Goal: Information Seeking & Learning: Learn about a topic

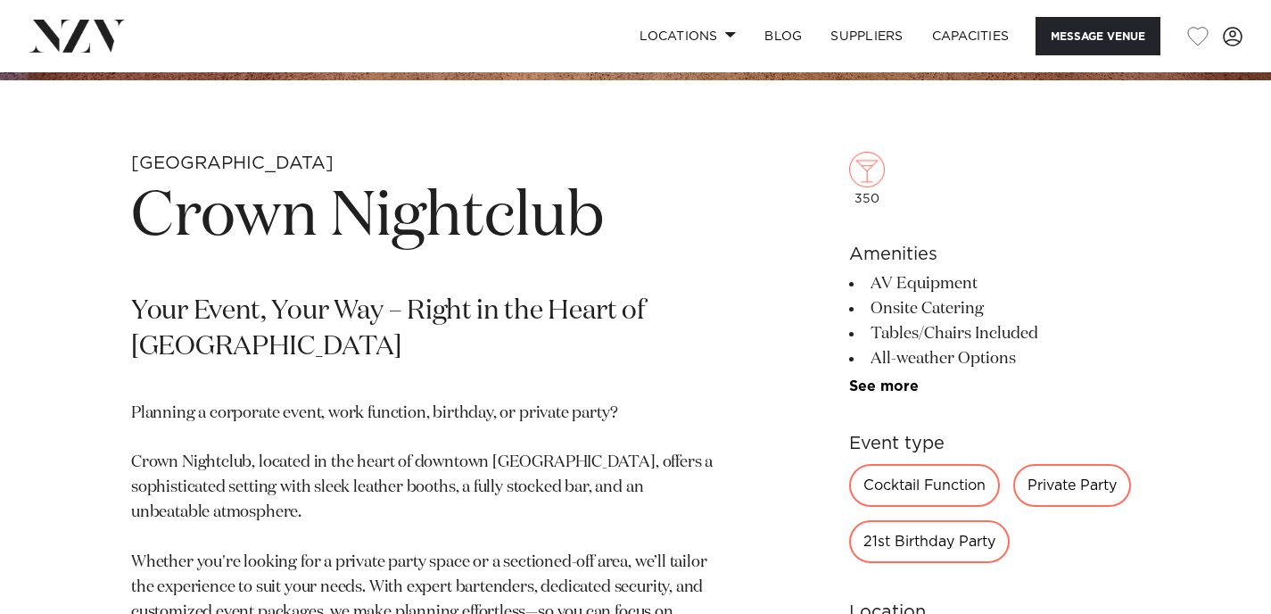
scroll to position [590, 0]
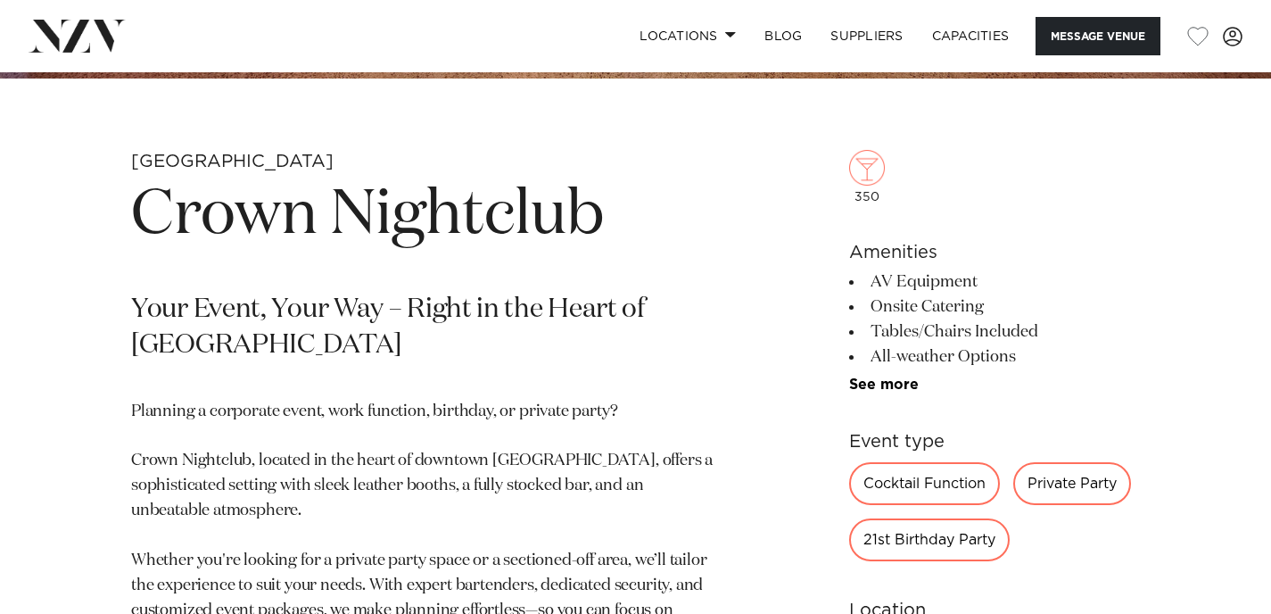
click at [248, 231] on h1 "Crown Nightclub" at bounding box center [427, 216] width 592 height 82
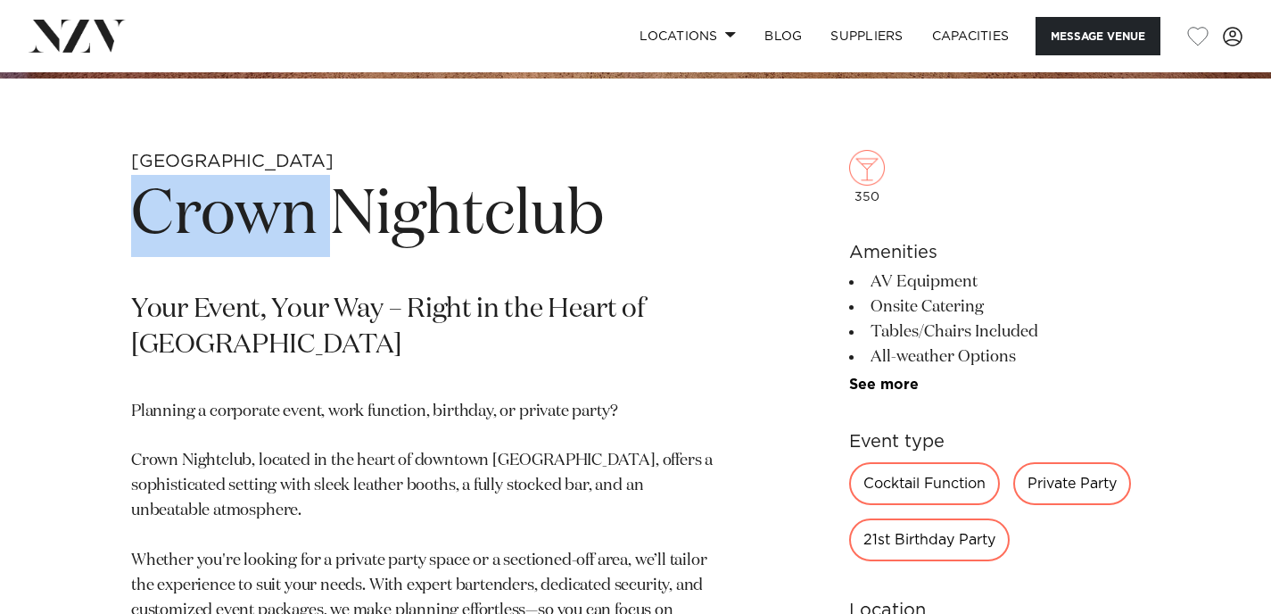
click at [248, 231] on h1 "Crown Nightclub" at bounding box center [427, 216] width 592 height 82
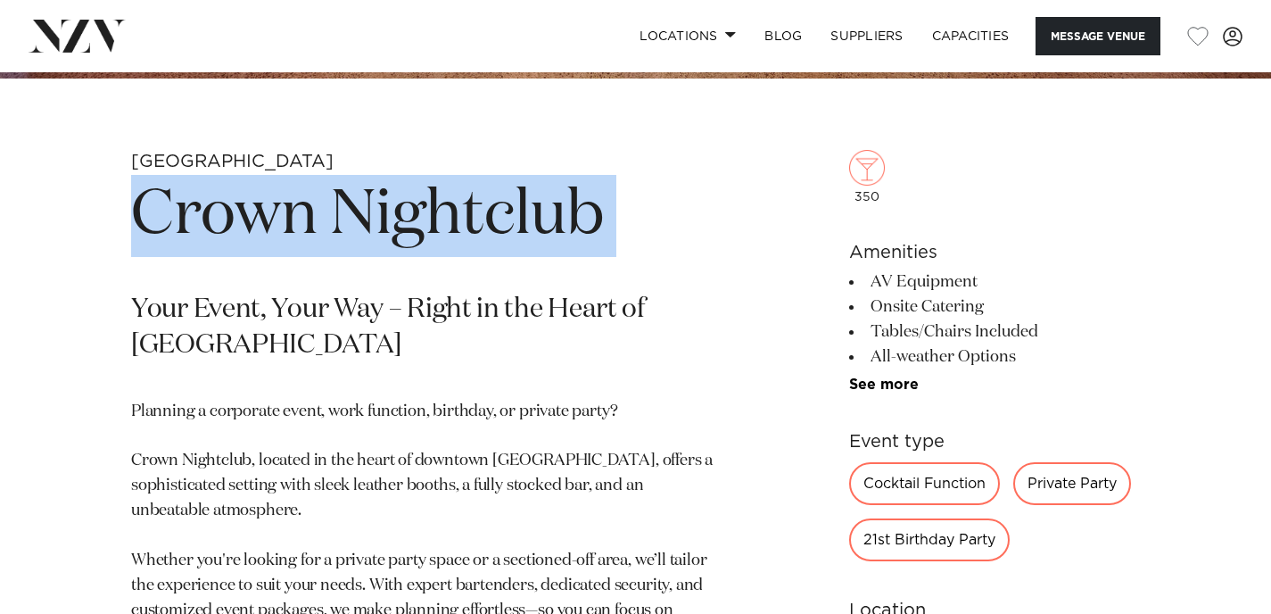
click at [248, 231] on h1 "Crown Nightclub" at bounding box center [427, 216] width 592 height 82
copy section "Crown Nightclub"
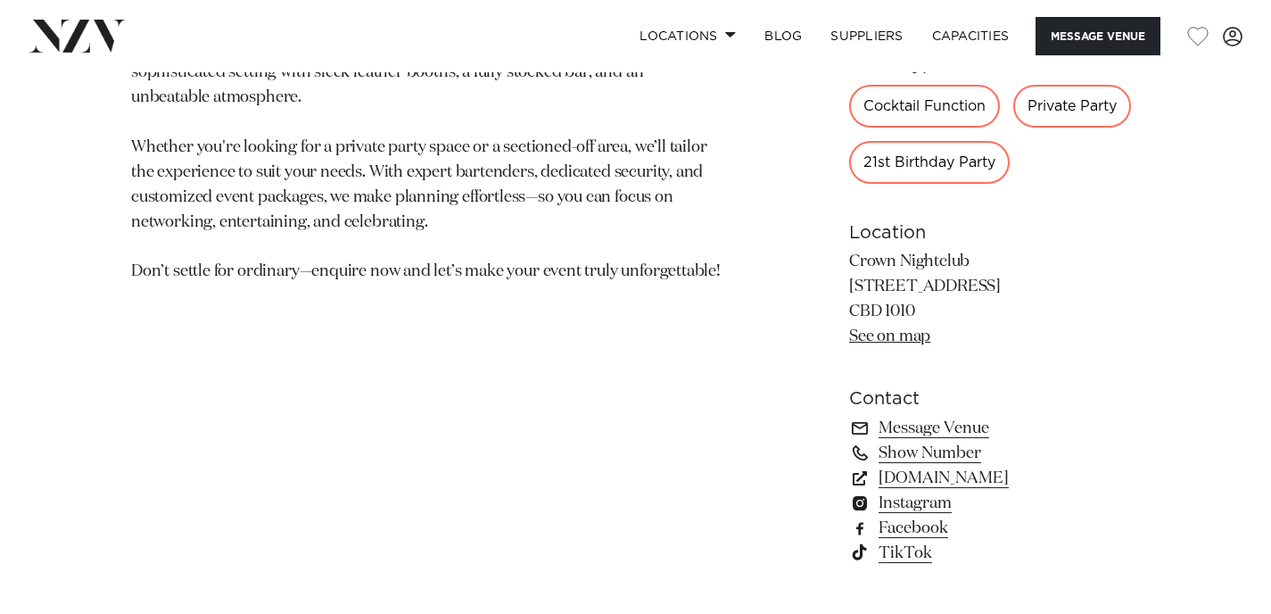
click at [413, 293] on section "Auckland Crown Nightclub Your Event, Your Way – Right in the Heart of [GEOGRAPH…" at bounding box center [427, 162] width 592 height 850
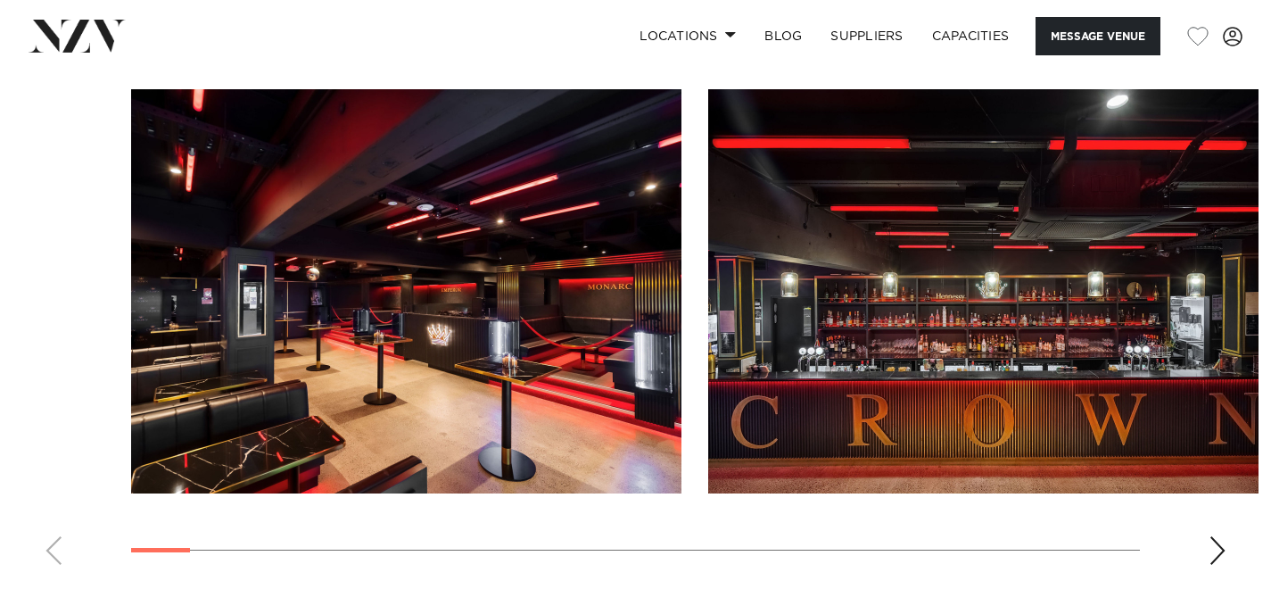
scroll to position [1613, 0]
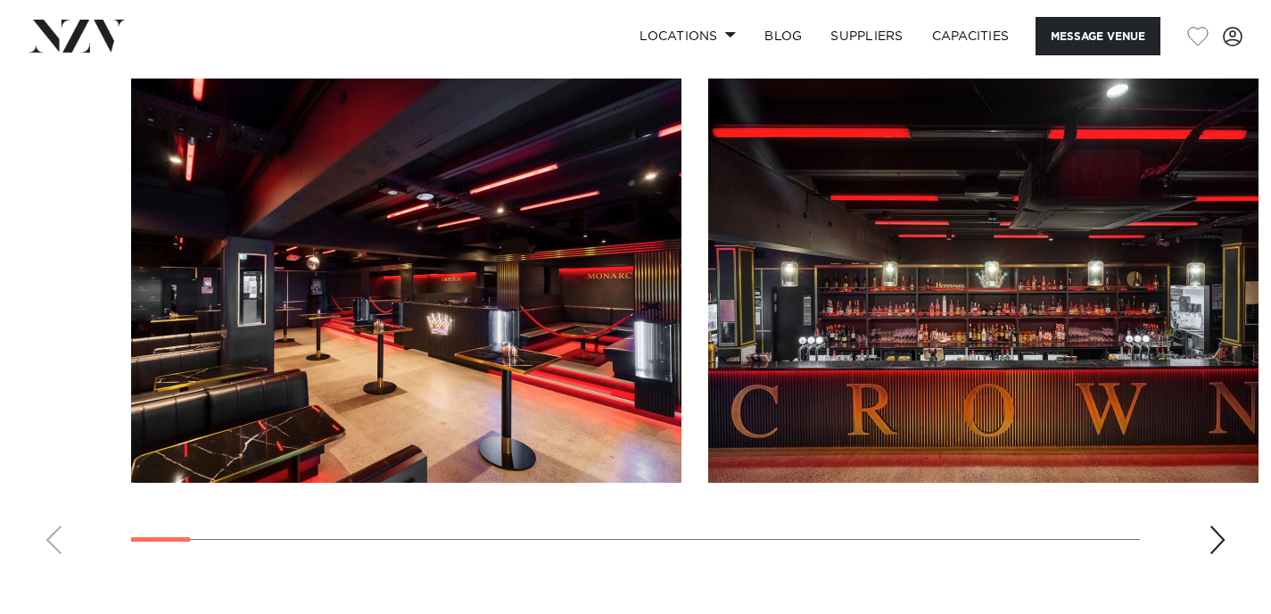
click at [1214, 545] on div "Next slide" at bounding box center [1218, 540] width 18 height 29
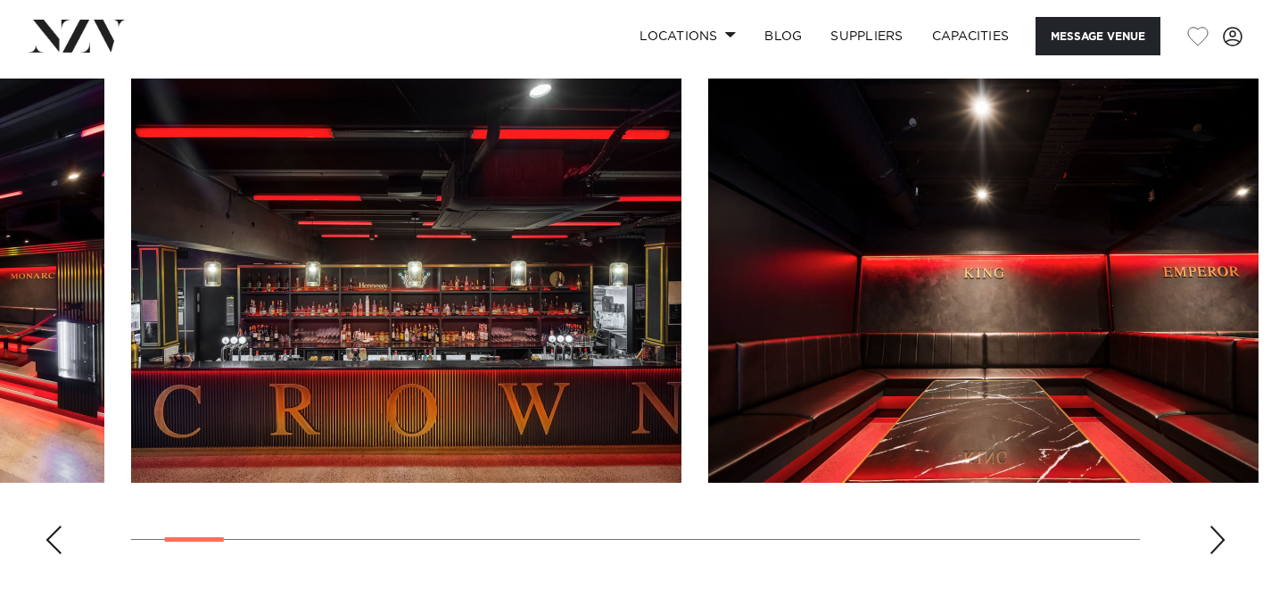
click at [1214, 545] on div "Next slide" at bounding box center [1218, 540] width 18 height 29
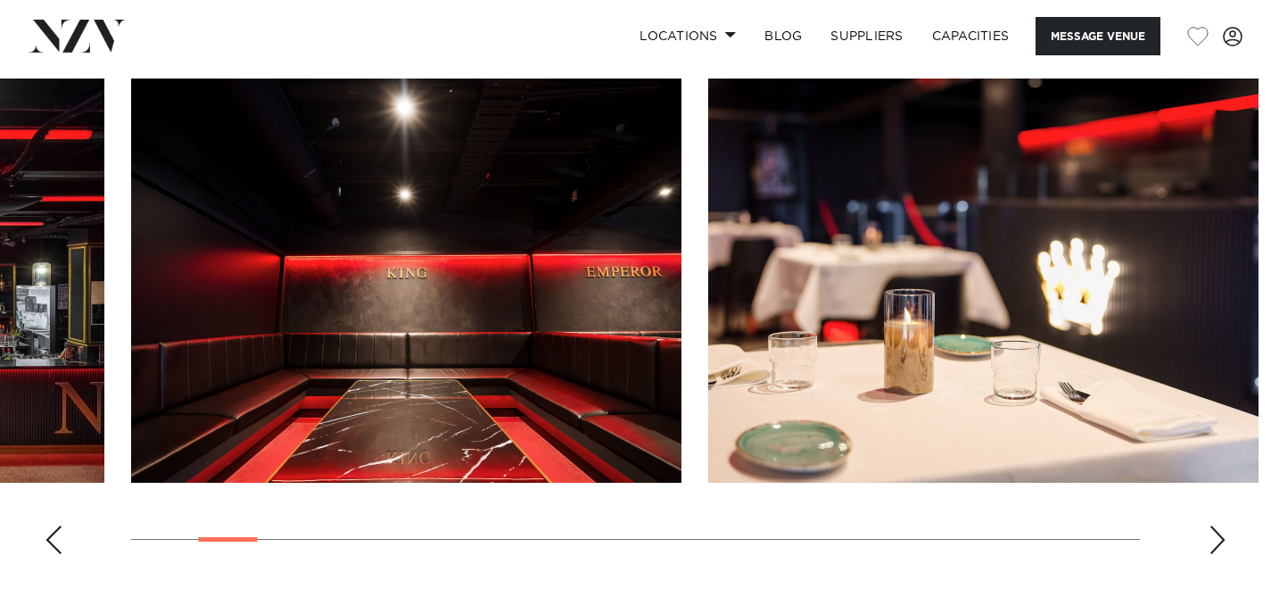
click at [1213, 545] on div "Next slide" at bounding box center [1218, 540] width 18 height 29
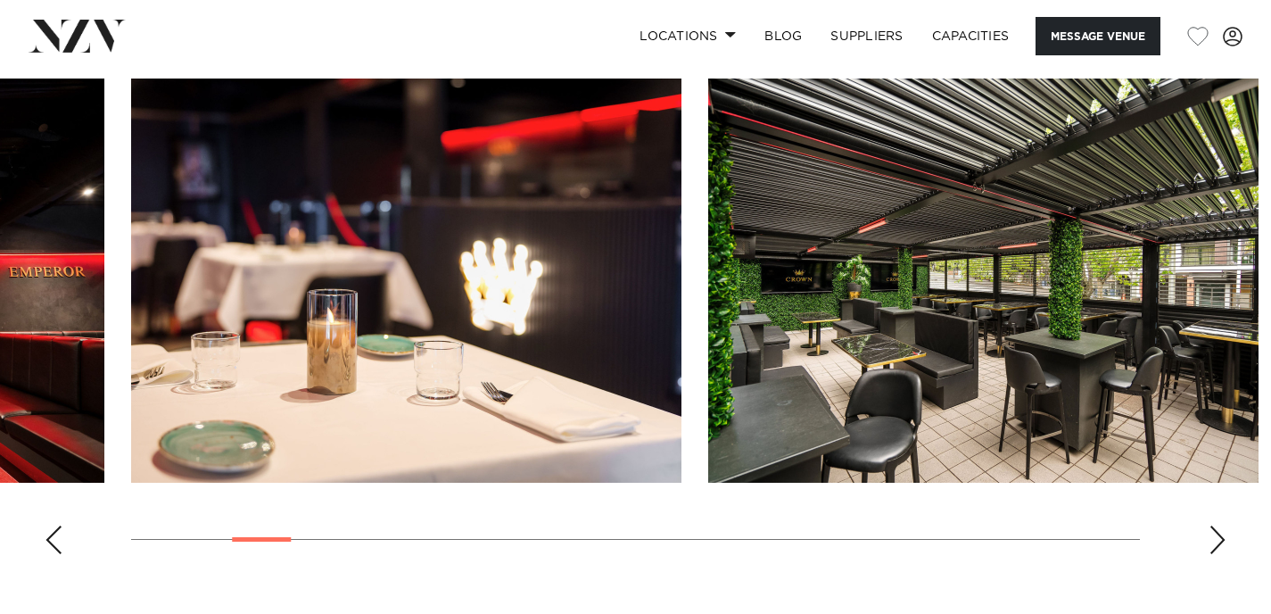
click at [1213, 545] on div "Next slide" at bounding box center [1218, 540] width 18 height 29
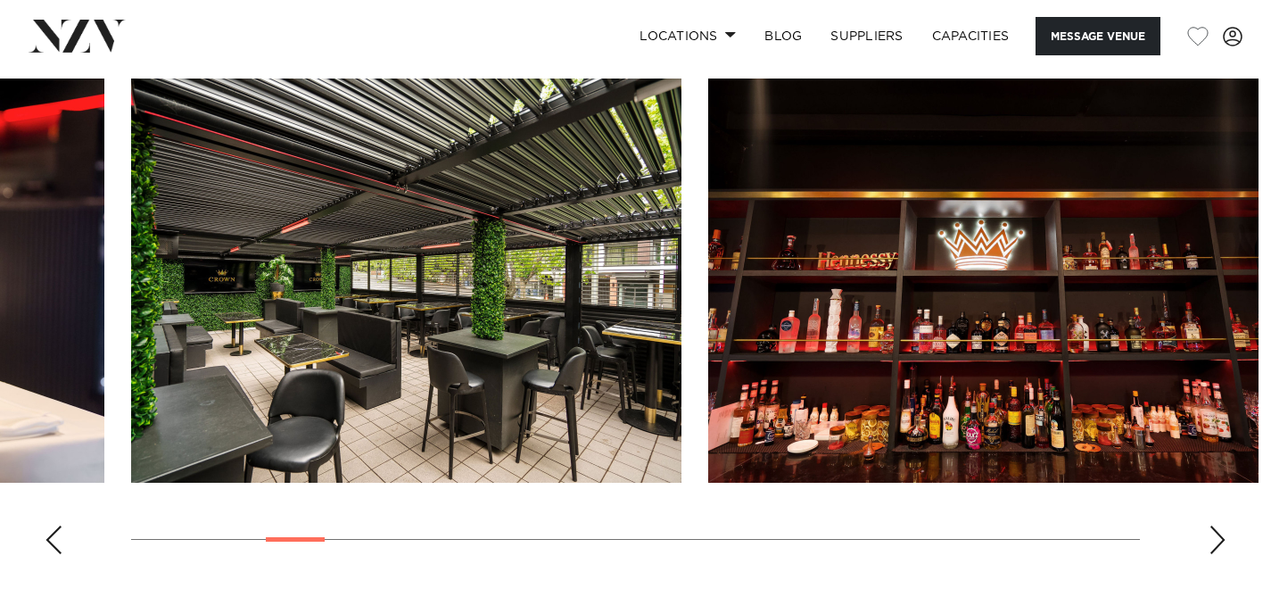
click at [1213, 545] on div "Next slide" at bounding box center [1218, 540] width 18 height 29
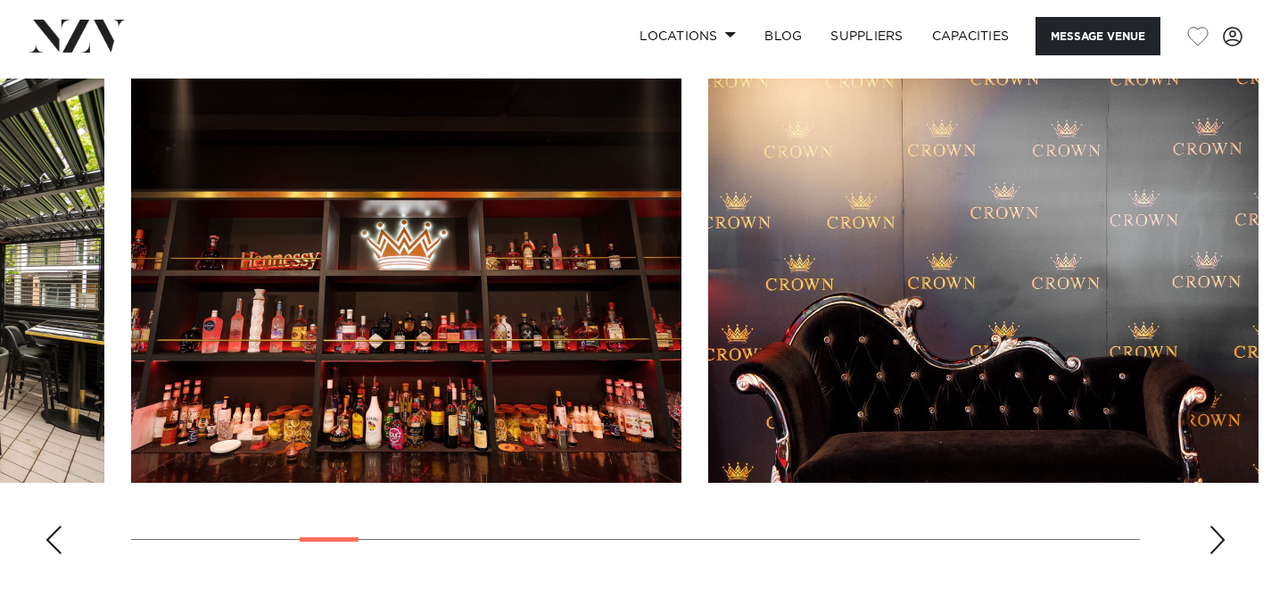
click at [1213, 545] on div "Next slide" at bounding box center [1218, 540] width 18 height 29
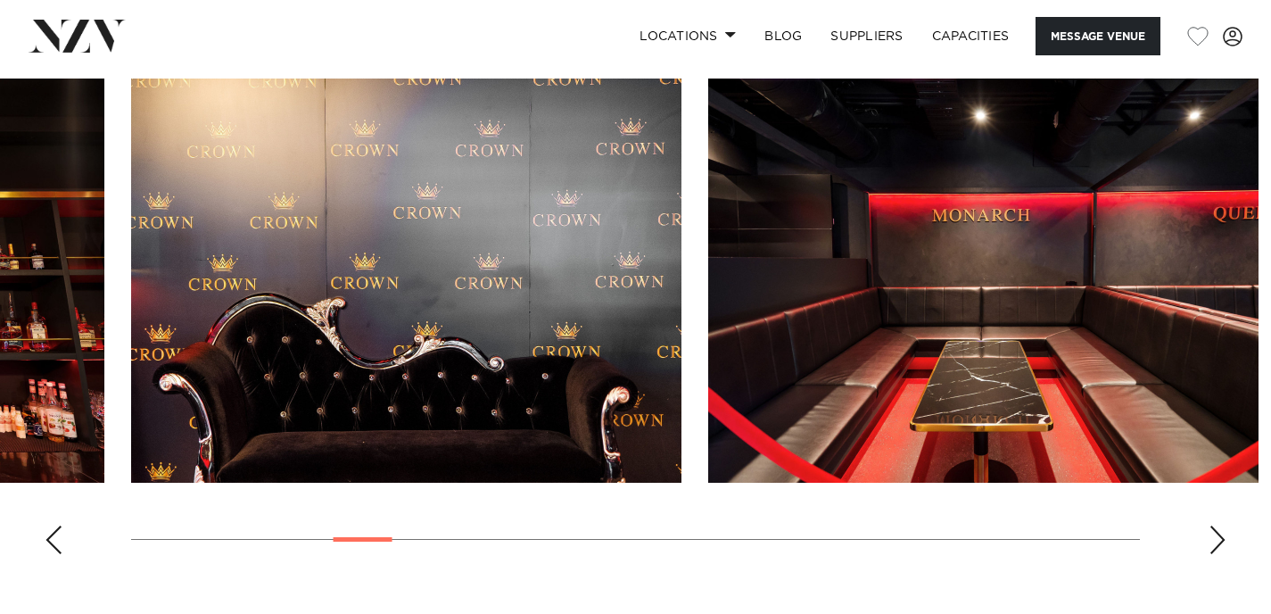
click at [1213, 545] on div "Next slide" at bounding box center [1218, 540] width 18 height 29
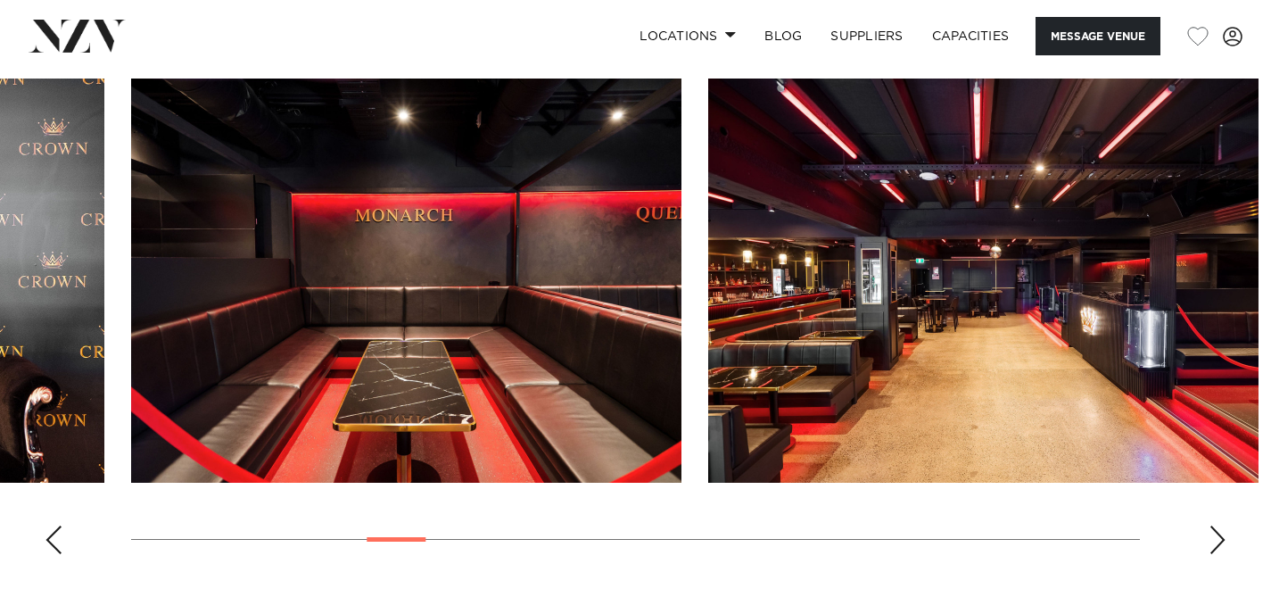
click at [1213, 545] on div "Next slide" at bounding box center [1218, 540] width 18 height 29
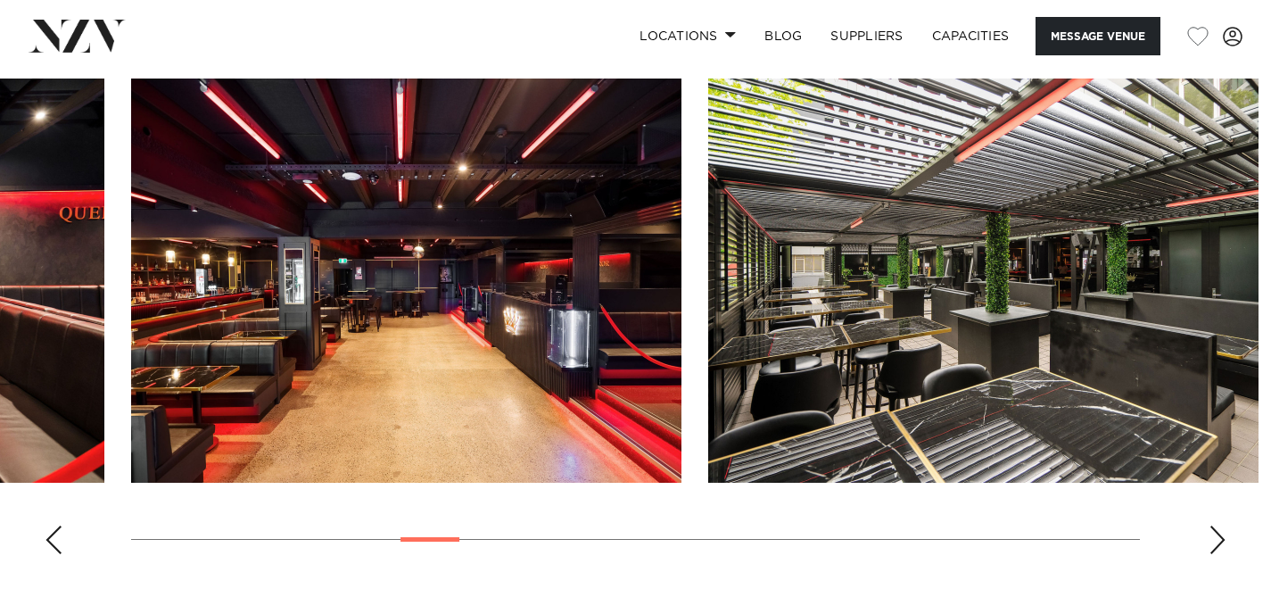
click at [1213, 545] on div "Next slide" at bounding box center [1218, 540] width 18 height 29
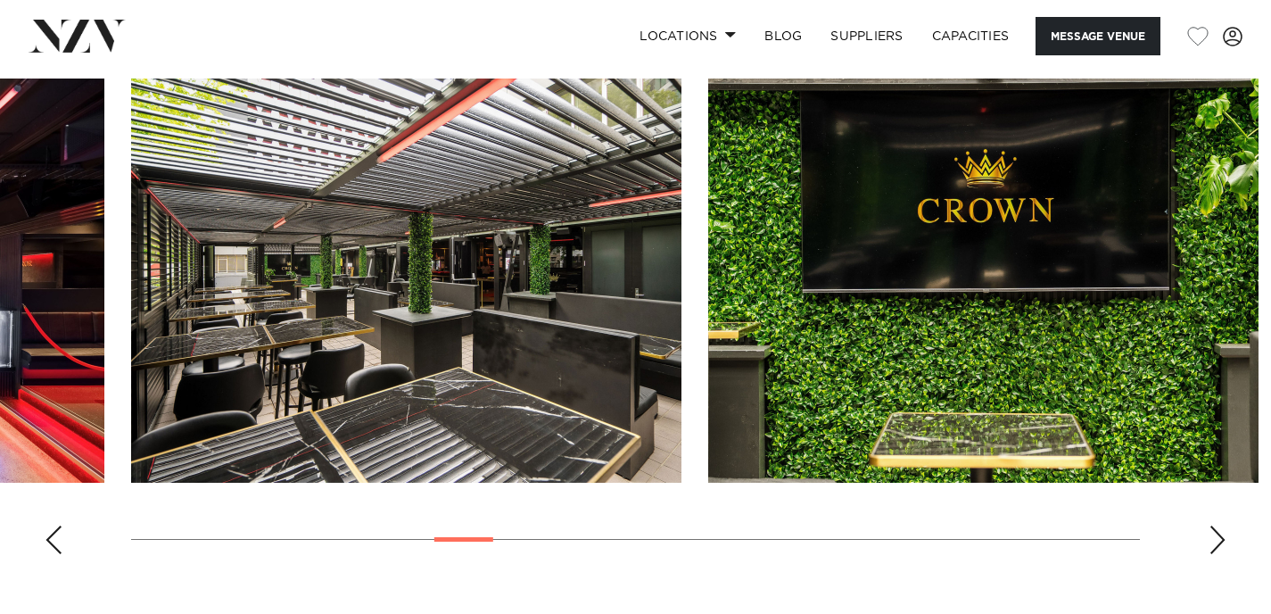
click at [1213, 545] on div "Next slide" at bounding box center [1218, 540] width 18 height 29
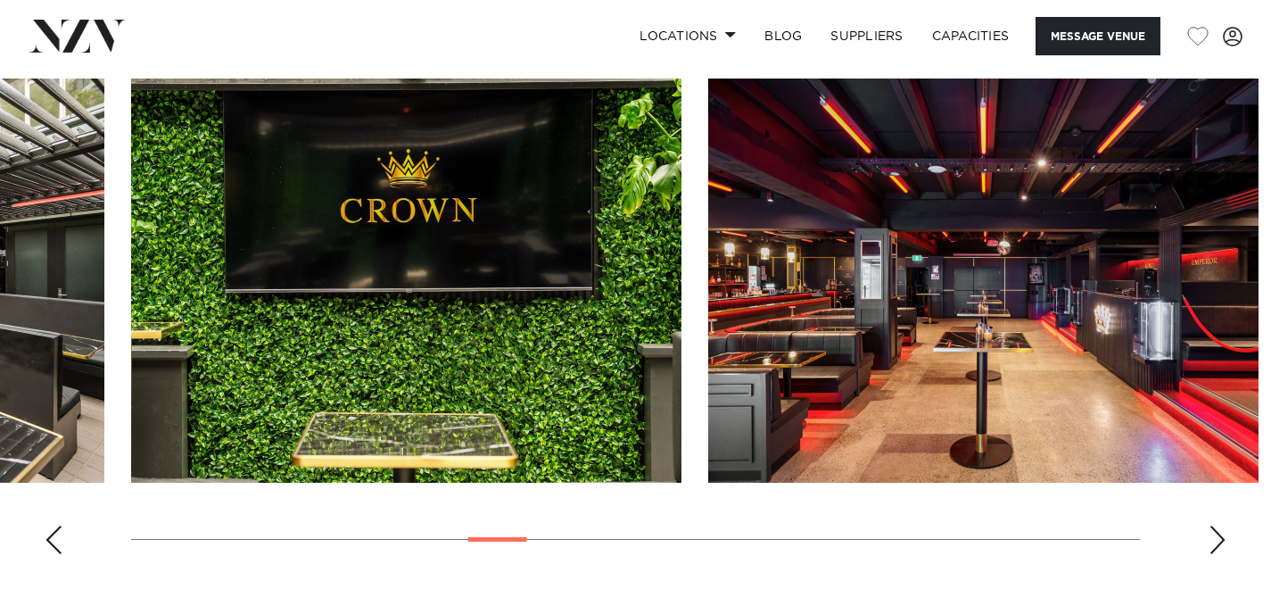
click at [1213, 545] on div "Next slide" at bounding box center [1218, 540] width 18 height 29
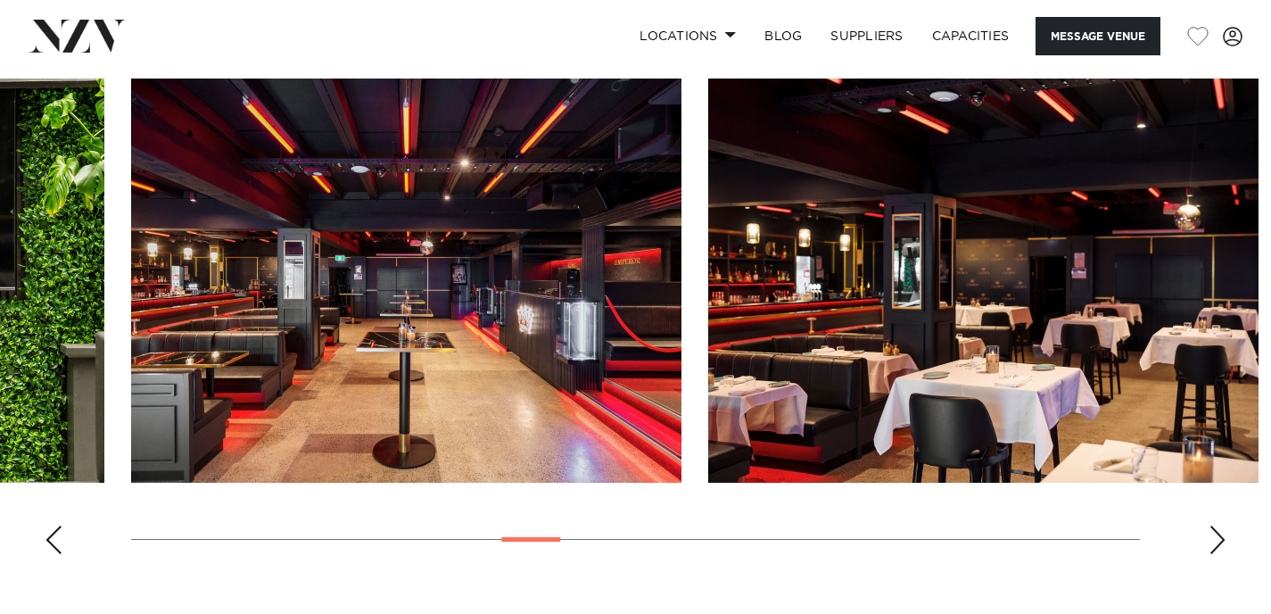
click at [1213, 545] on div "Next slide" at bounding box center [1218, 540] width 18 height 29
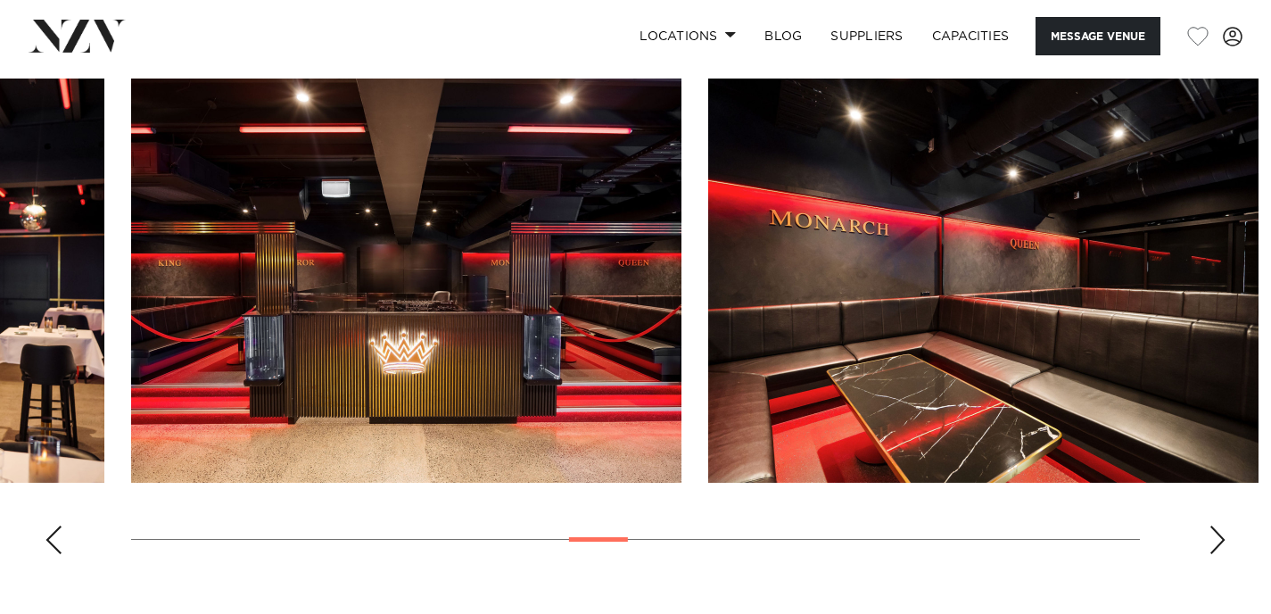
click at [1213, 545] on div "Next slide" at bounding box center [1218, 540] width 18 height 29
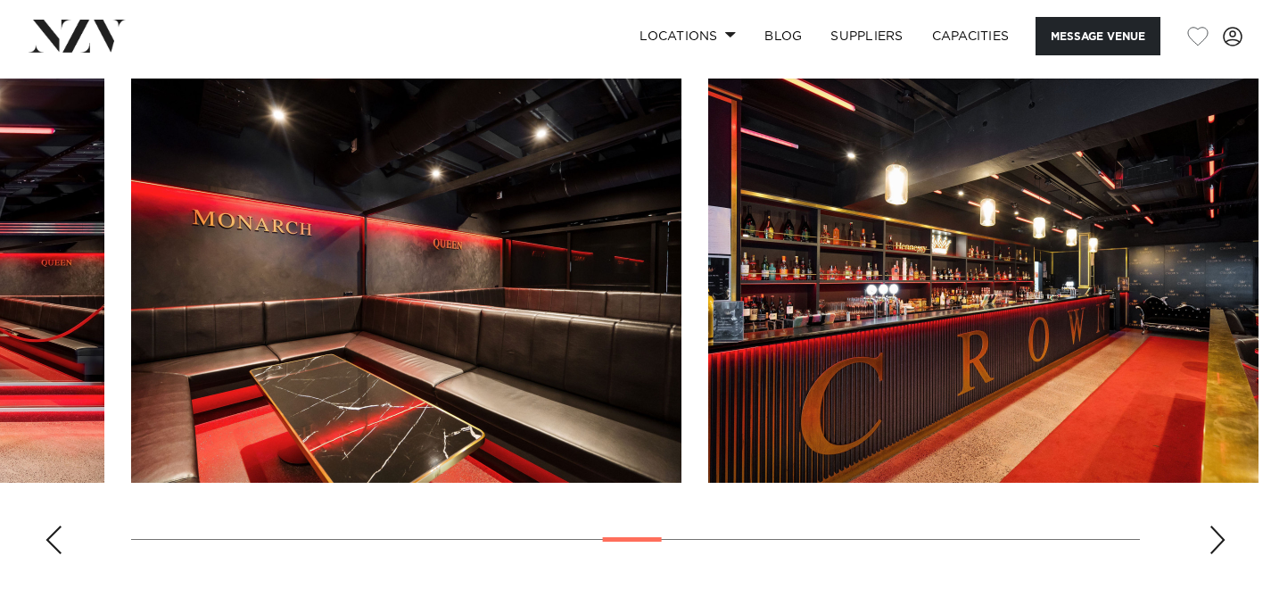
click at [1213, 545] on div "Next slide" at bounding box center [1218, 540] width 18 height 29
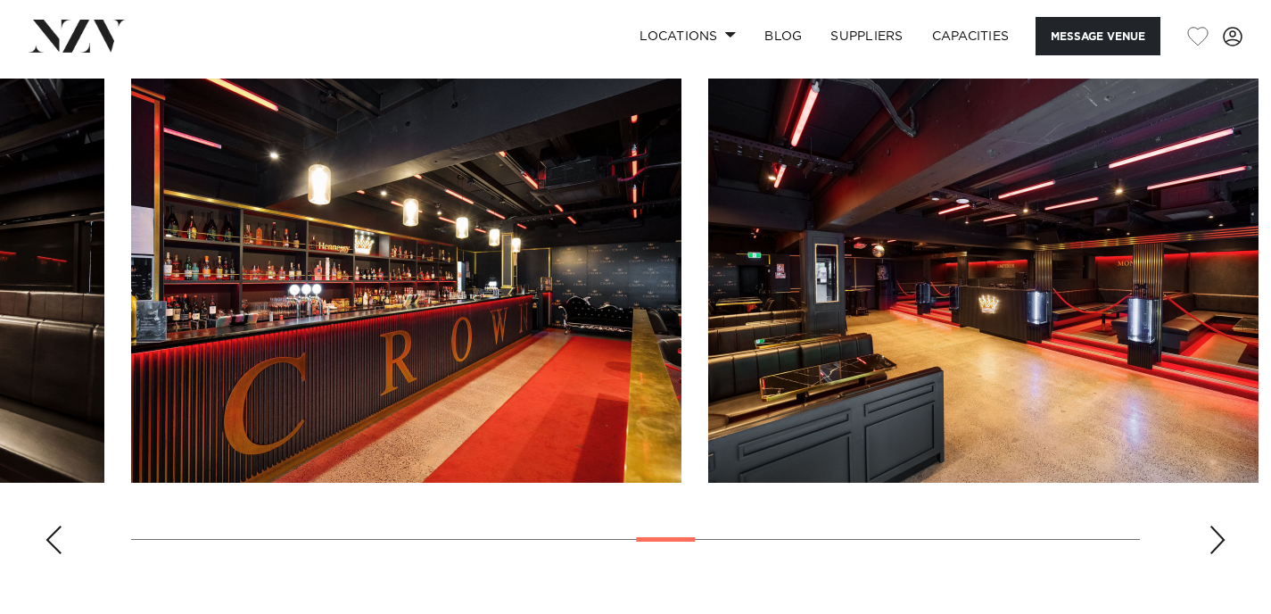
click at [1213, 545] on div "Next slide" at bounding box center [1218, 540] width 18 height 29
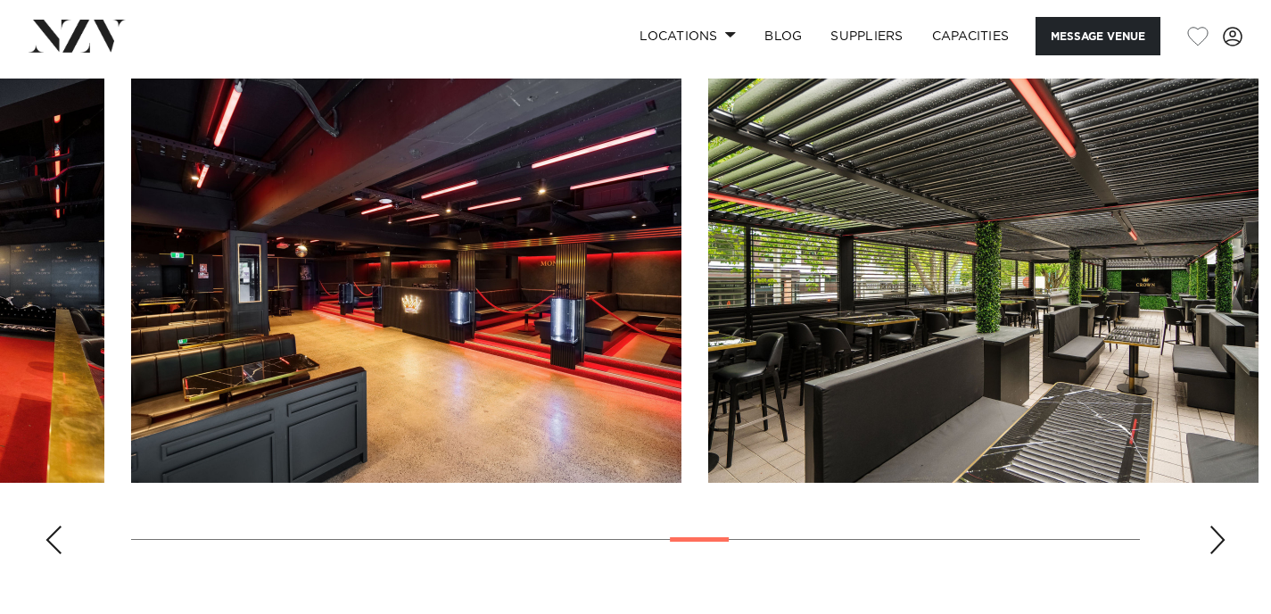
click at [1213, 545] on div "Next slide" at bounding box center [1218, 540] width 18 height 29
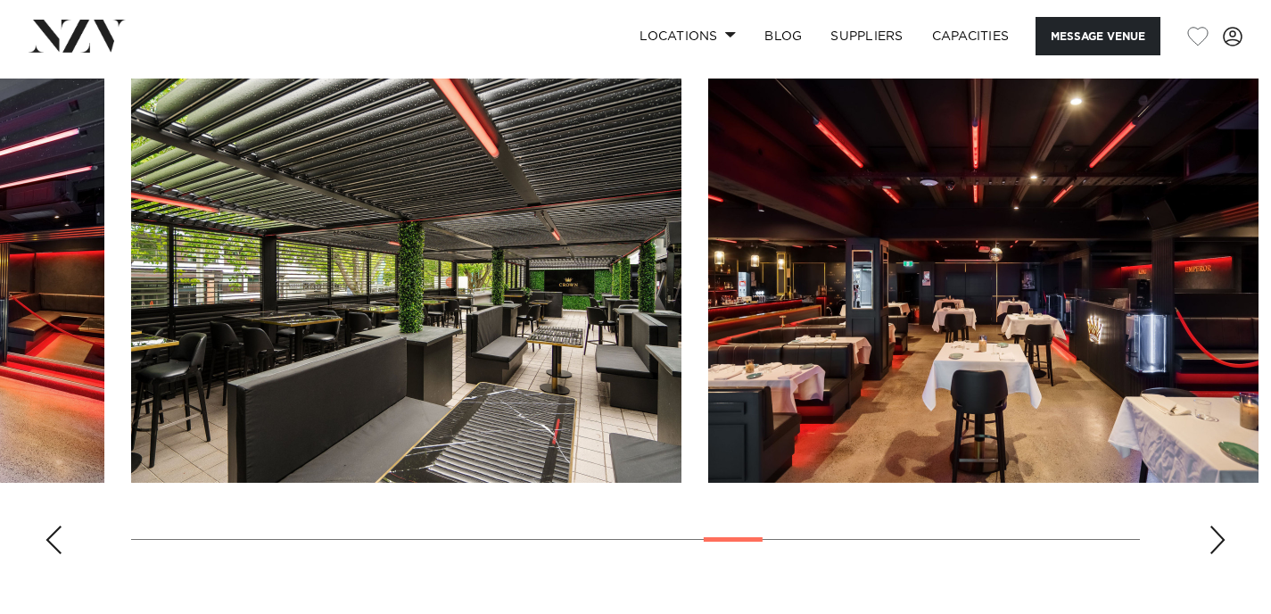
click at [1213, 545] on div "Next slide" at bounding box center [1218, 540] width 18 height 29
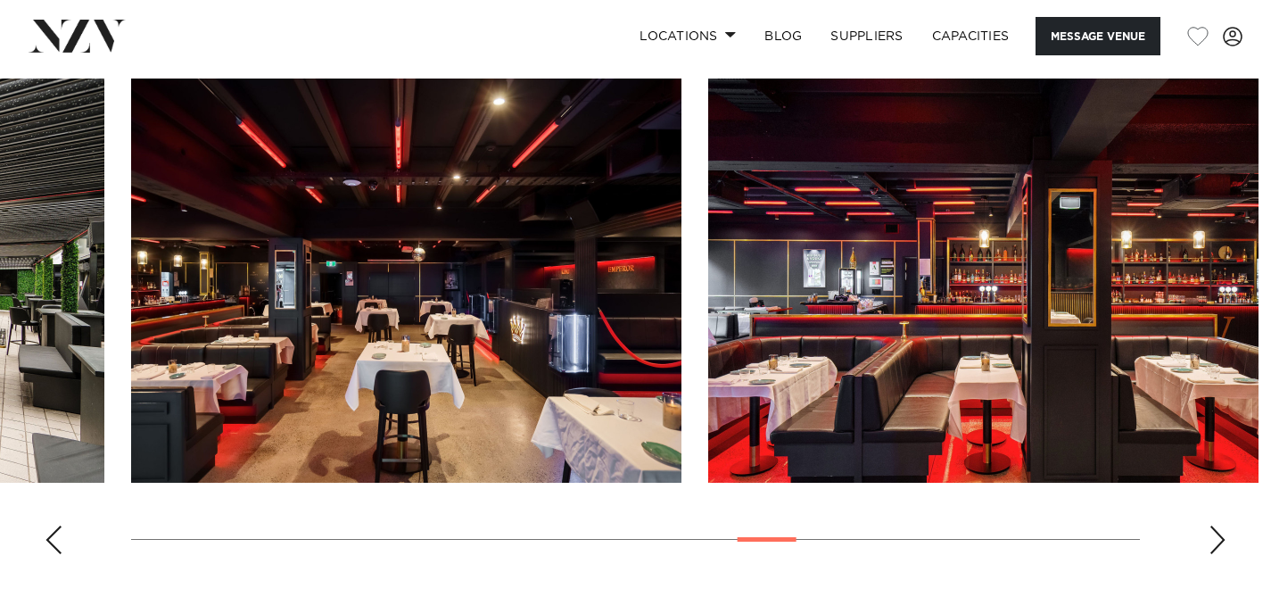
click at [1213, 545] on div "Next slide" at bounding box center [1218, 540] width 18 height 29
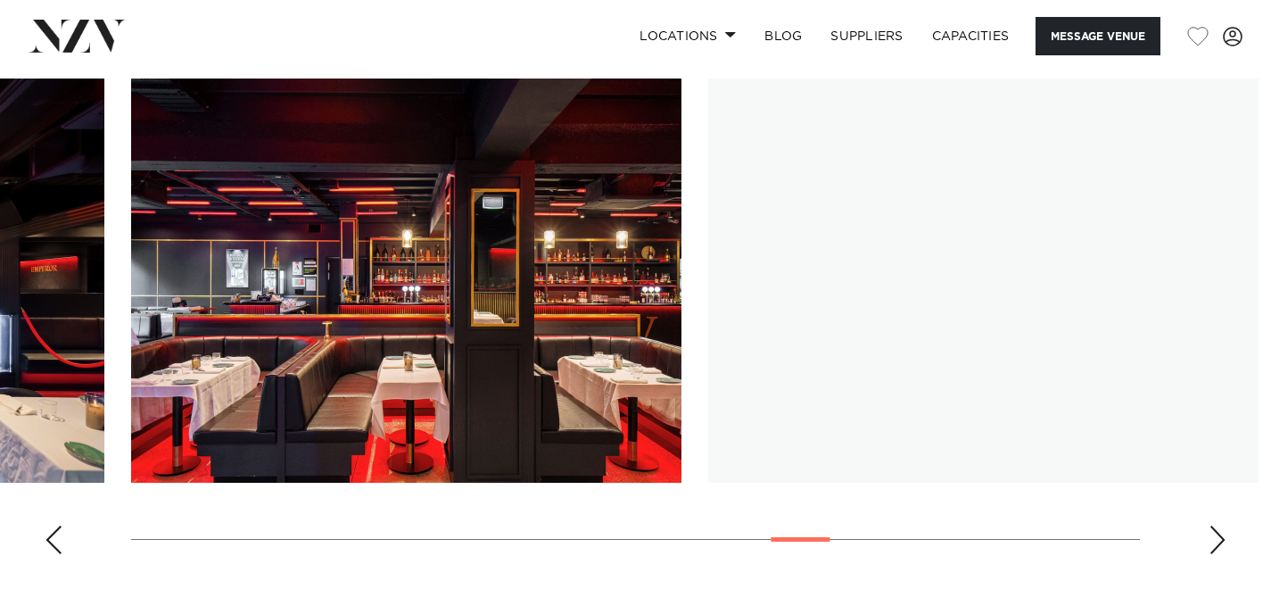
click at [1213, 545] on div "Next slide" at bounding box center [1218, 540] width 18 height 29
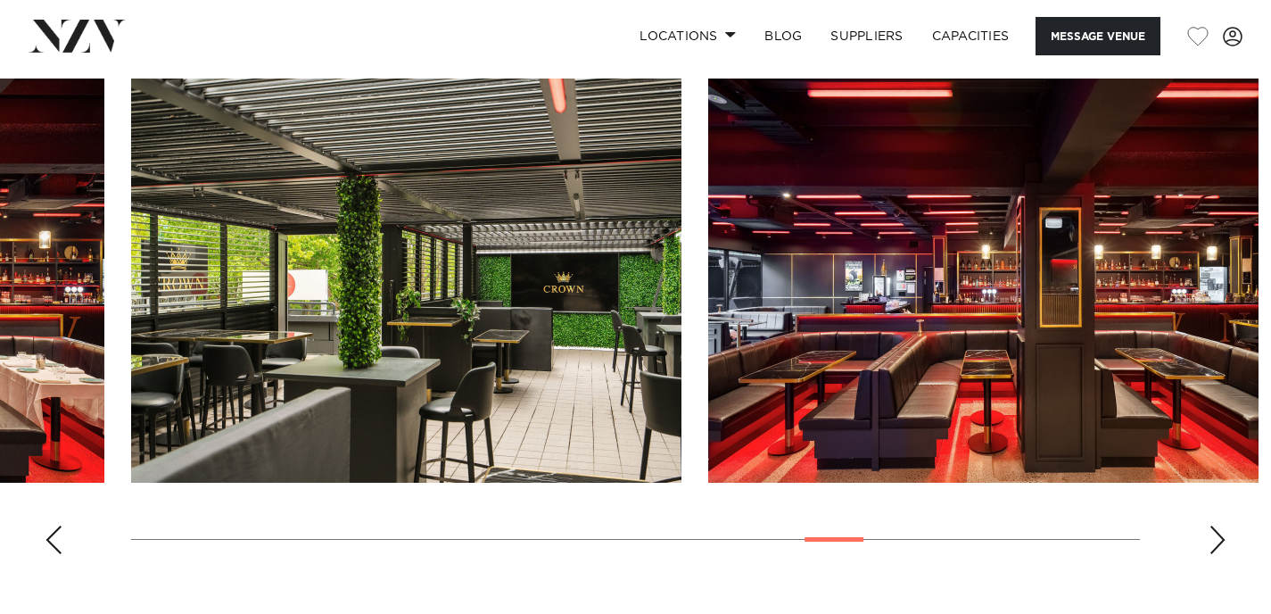
click at [1213, 545] on div "Next slide" at bounding box center [1218, 540] width 18 height 29
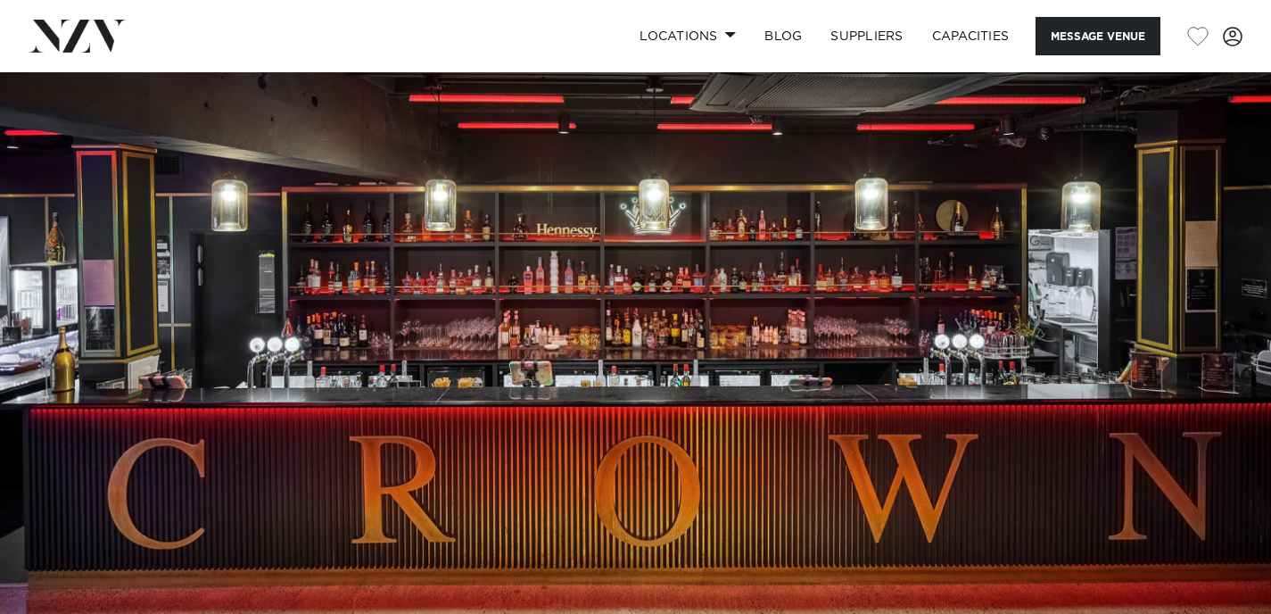
scroll to position [0, 0]
